Goal: Information Seeking & Learning: Learn about a topic

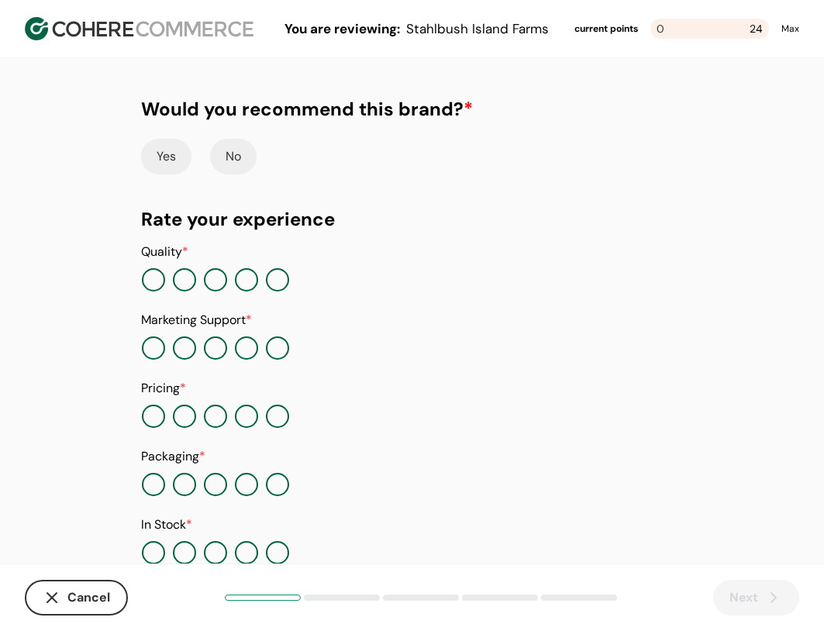
click at [101, 33] on img at bounding box center [139, 28] width 229 height 23
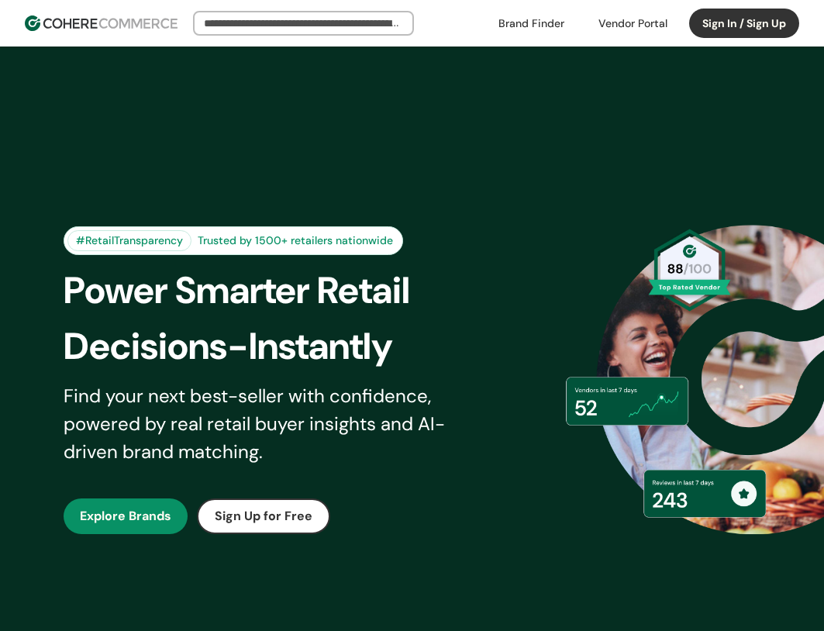
click at [343, 16] on input "search" at bounding box center [304, 23] width 206 height 22
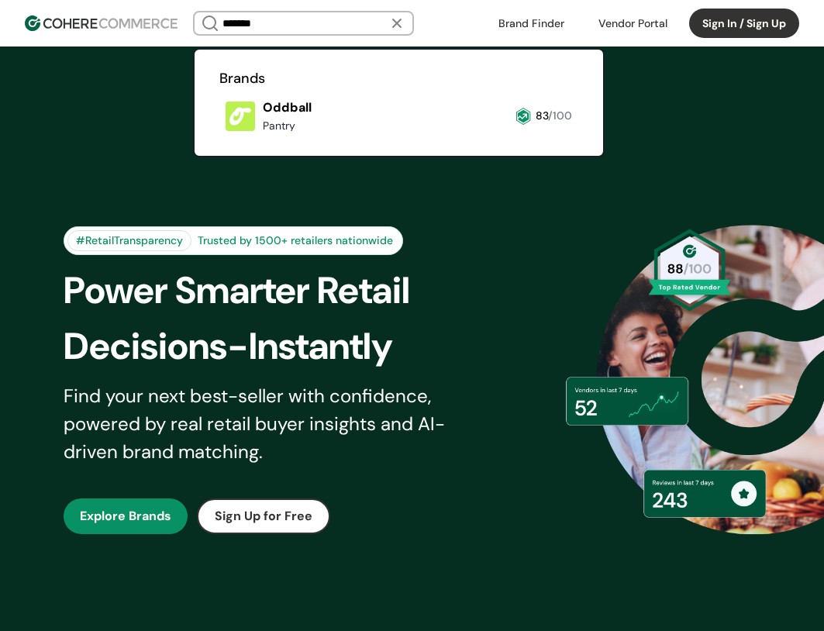
type input "*******"
click at [219, 137] on link at bounding box center [219, 137] width 0 height 0
